Goal: Information Seeking & Learning: Learn about a topic

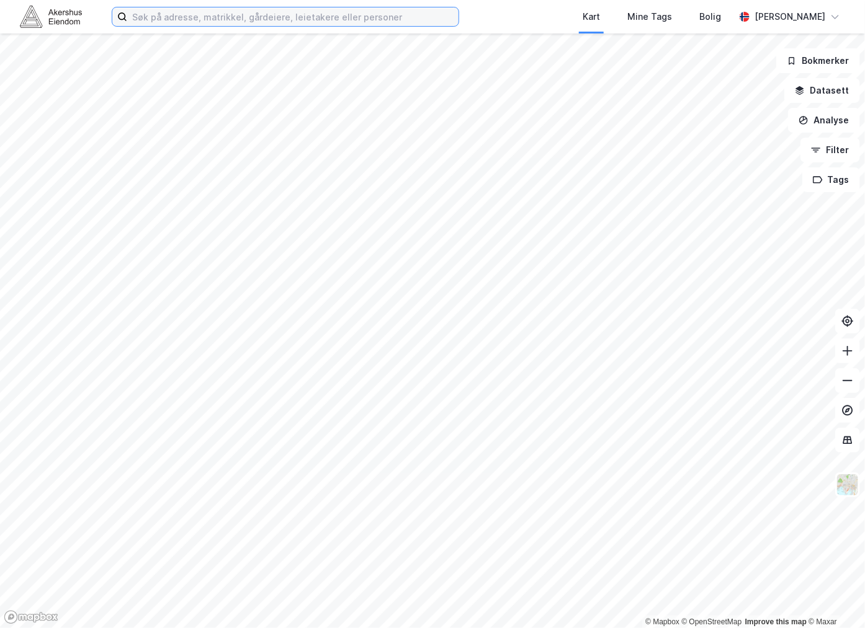
click at [131, 16] on input at bounding box center [292, 16] width 331 height 19
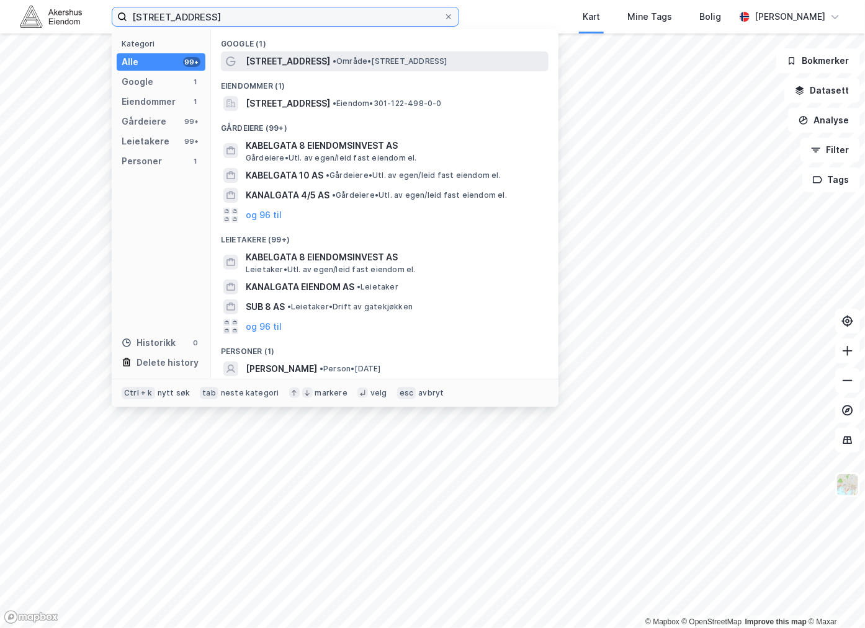
type input "[STREET_ADDRESS]"
click at [292, 61] on span "[STREET_ADDRESS]" at bounding box center [288, 61] width 84 height 15
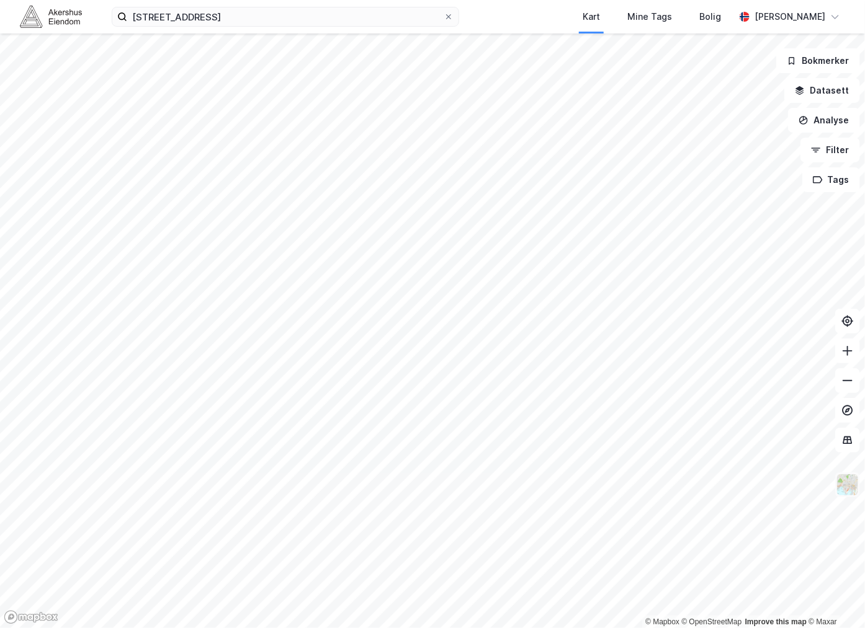
click at [852, 483] on img at bounding box center [847, 485] width 24 height 24
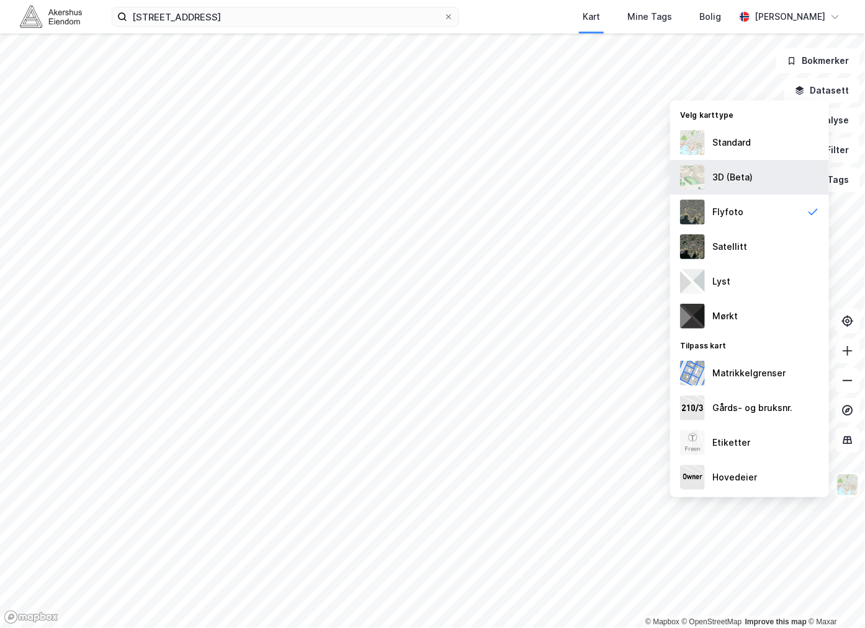
click at [736, 176] on div "3D (Beta)" at bounding box center [732, 177] width 40 height 15
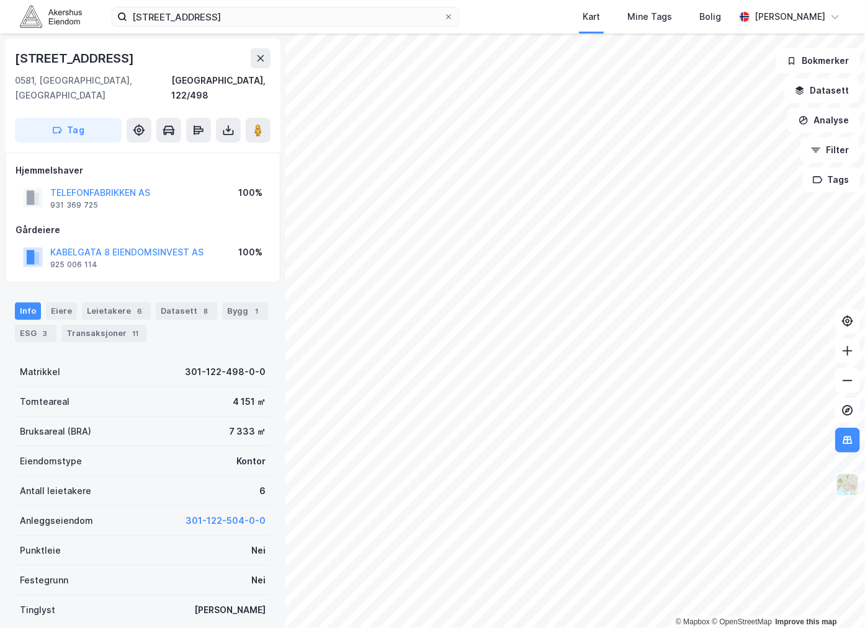
click at [847, 488] on img at bounding box center [847, 485] width 24 height 24
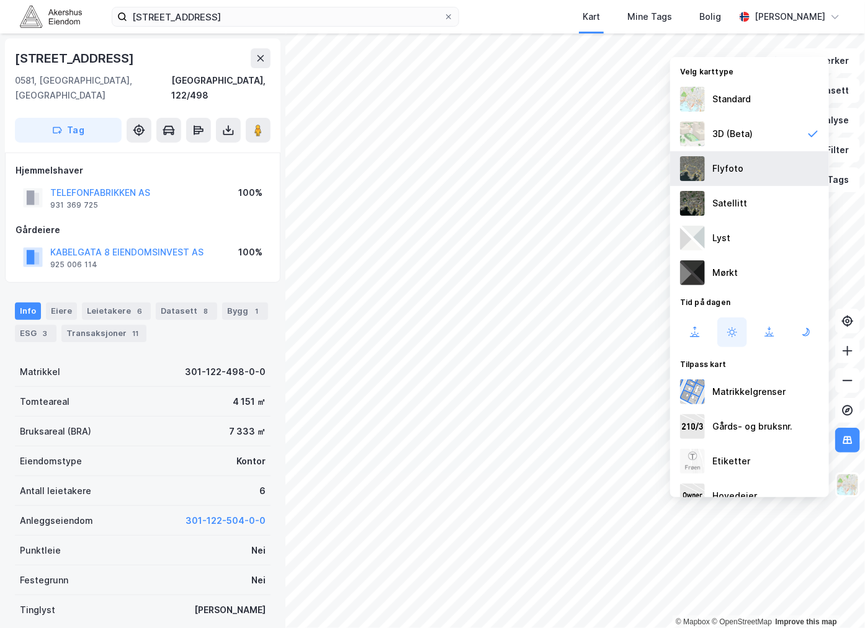
click at [749, 158] on div "Flyfoto" at bounding box center [749, 168] width 159 height 35
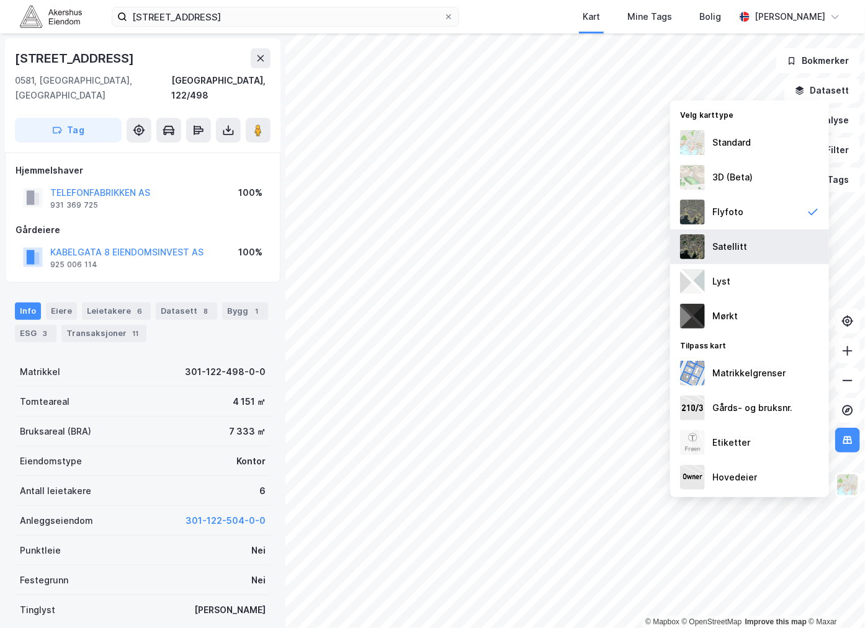
click at [732, 249] on div "Satellitt" at bounding box center [729, 246] width 35 height 15
click at [732, 288] on div "Lyst" at bounding box center [749, 281] width 159 height 35
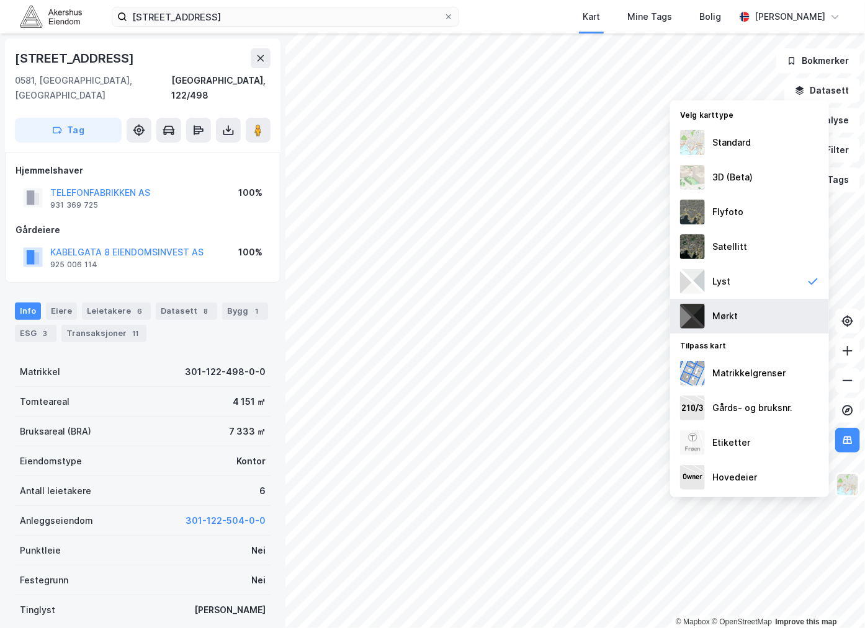
click at [739, 318] on div "Mørkt" at bounding box center [749, 316] width 159 height 35
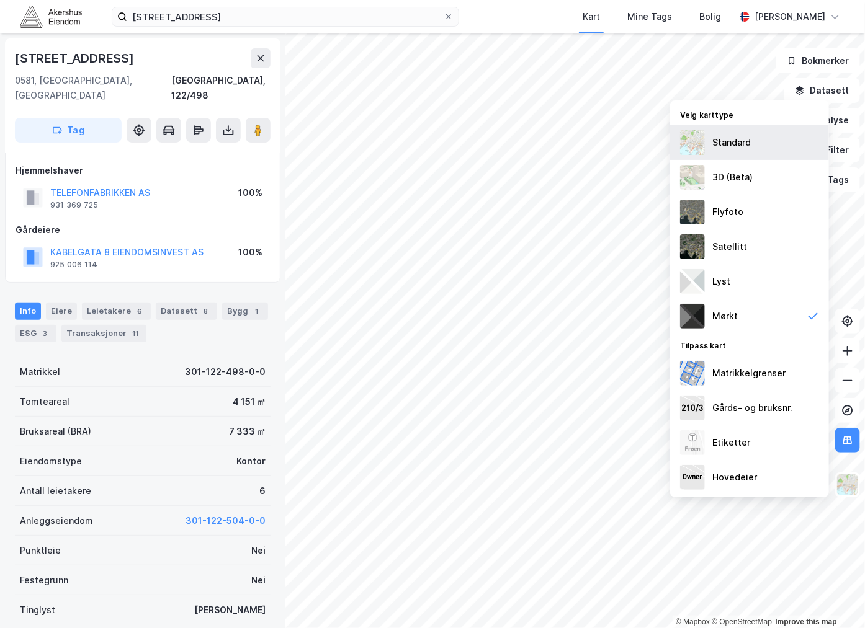
click at [719, 143] on div "Standard" at bounding box center [731, 142] width 38 height 15
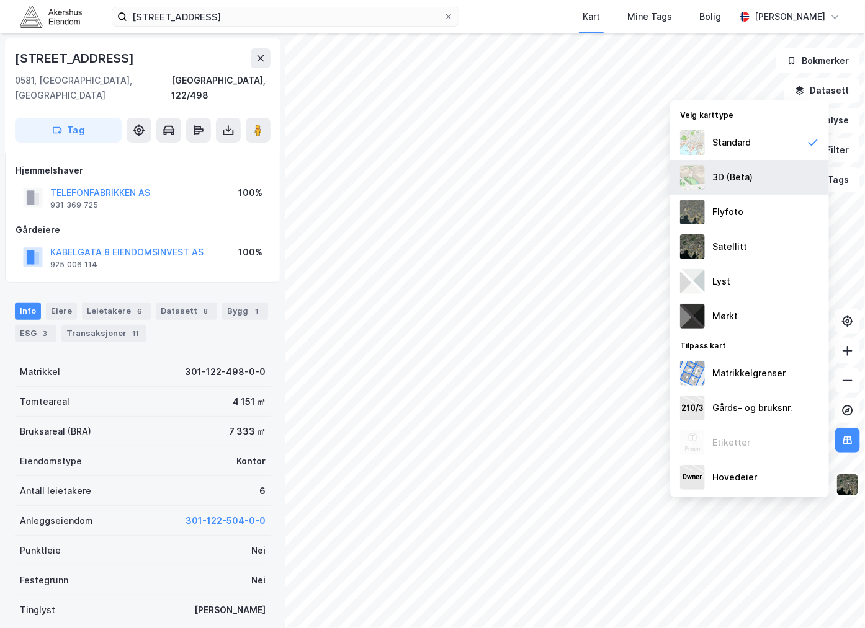
click at [734, 182] on div "3D (Beta)" at bounding box center [732, 177] width 40 height 15
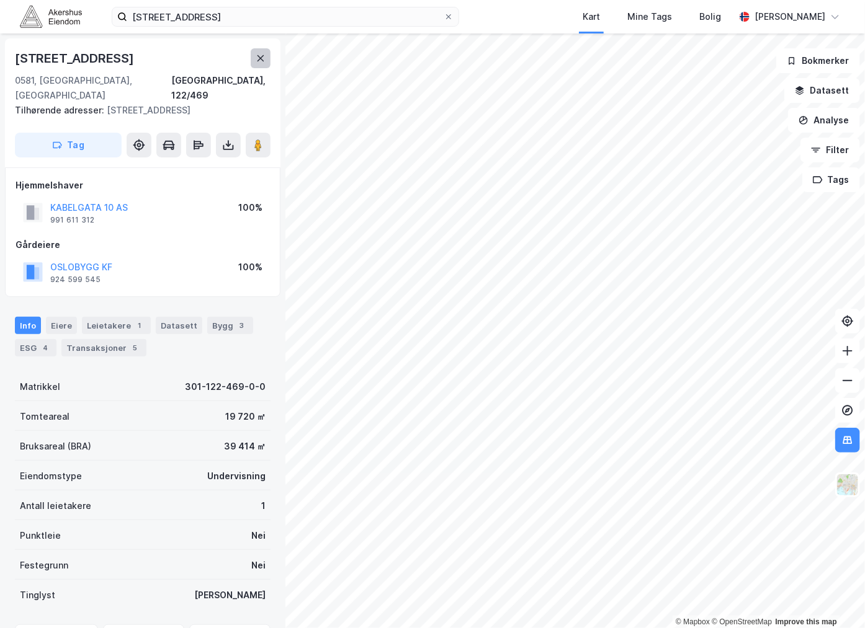
click at [259, 57] on icon at bounding box center [260, 58] width 7 height 6
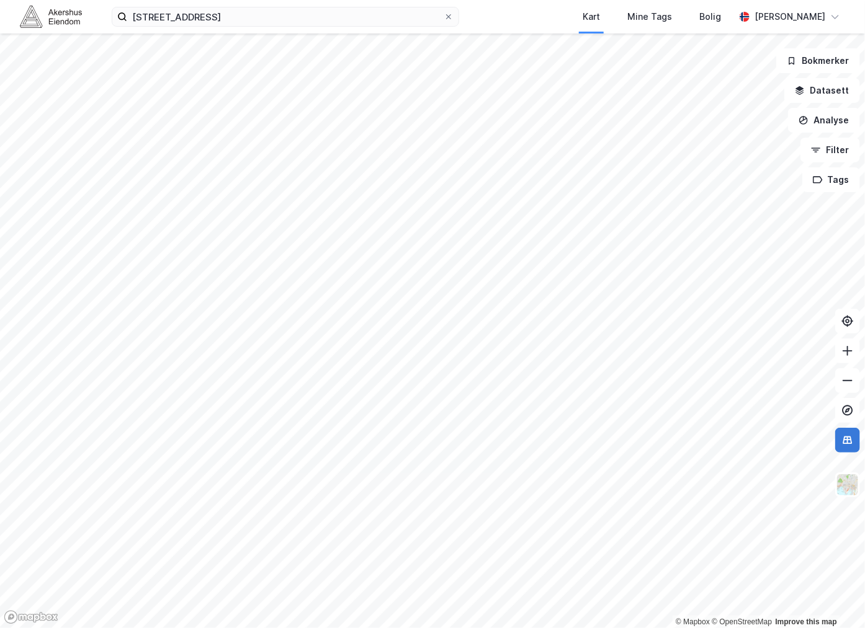
click at [851, 440] on icon at bounding box center [847, 440] width 9 height 8
